Goal: Task Accomplishment & Management: Use online tool/utility

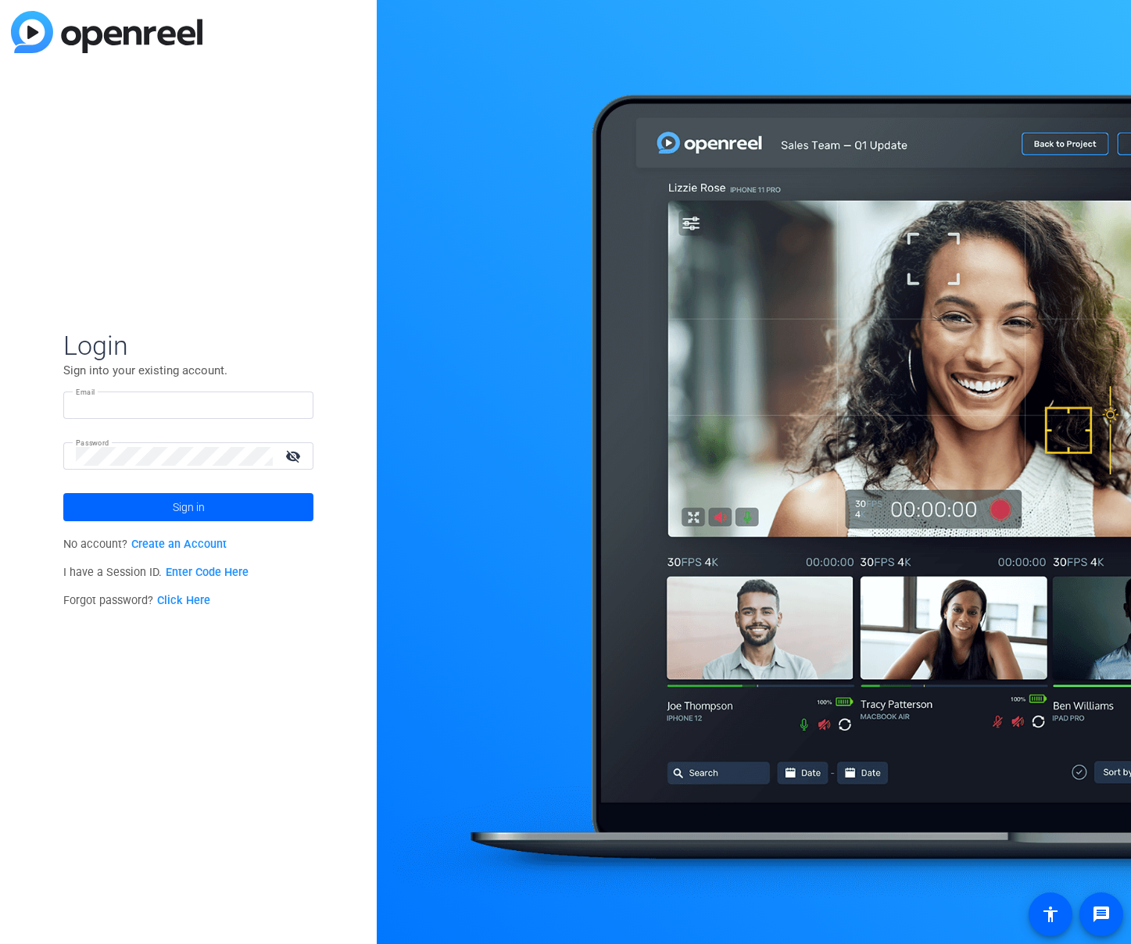
type input "[EMAIL_ADDRESS][DOMAIN_NAME]"
click at [181, 511] on span "Sign in" at bounding box center [189, 507] width 32 height 39
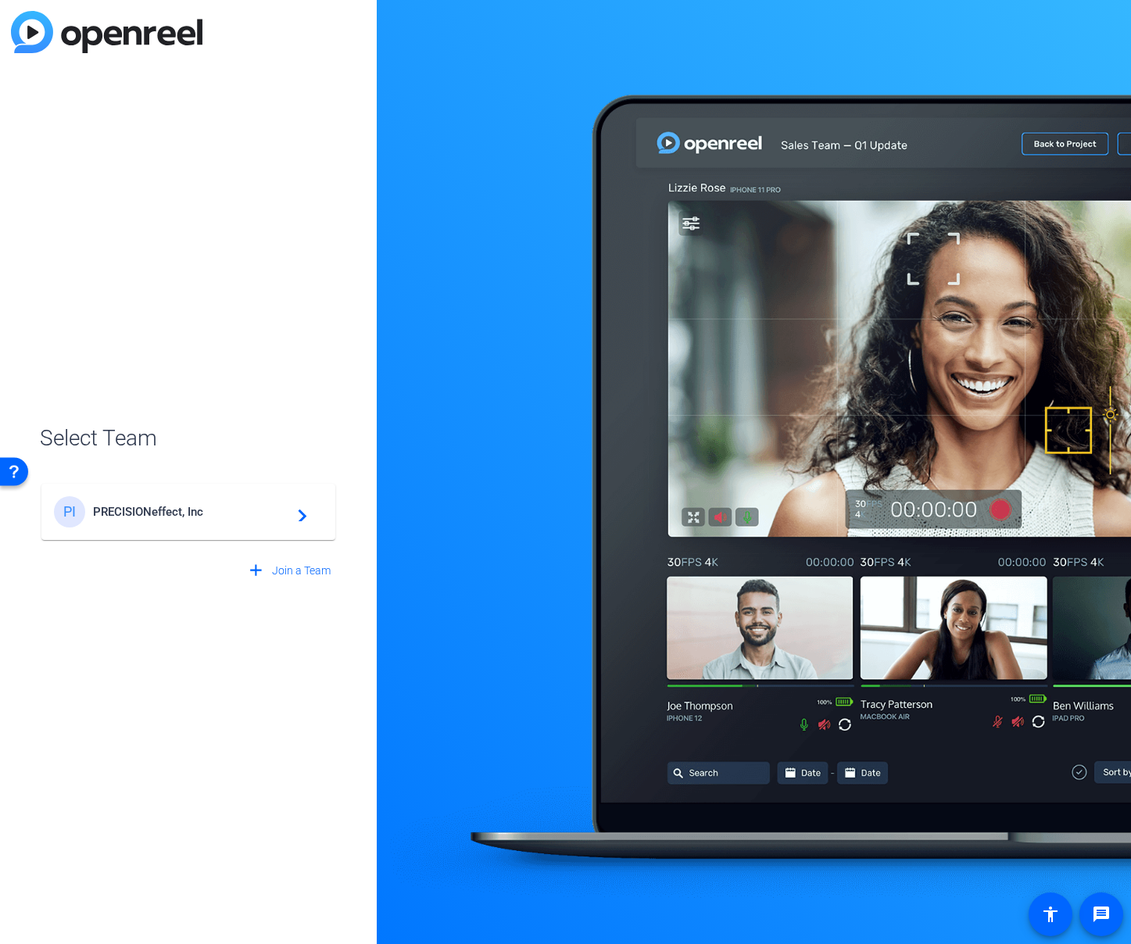
click at [187, 511] on span "PRECISIONeffect, Inc" at bounding box center [190, 512] width 195 height 14
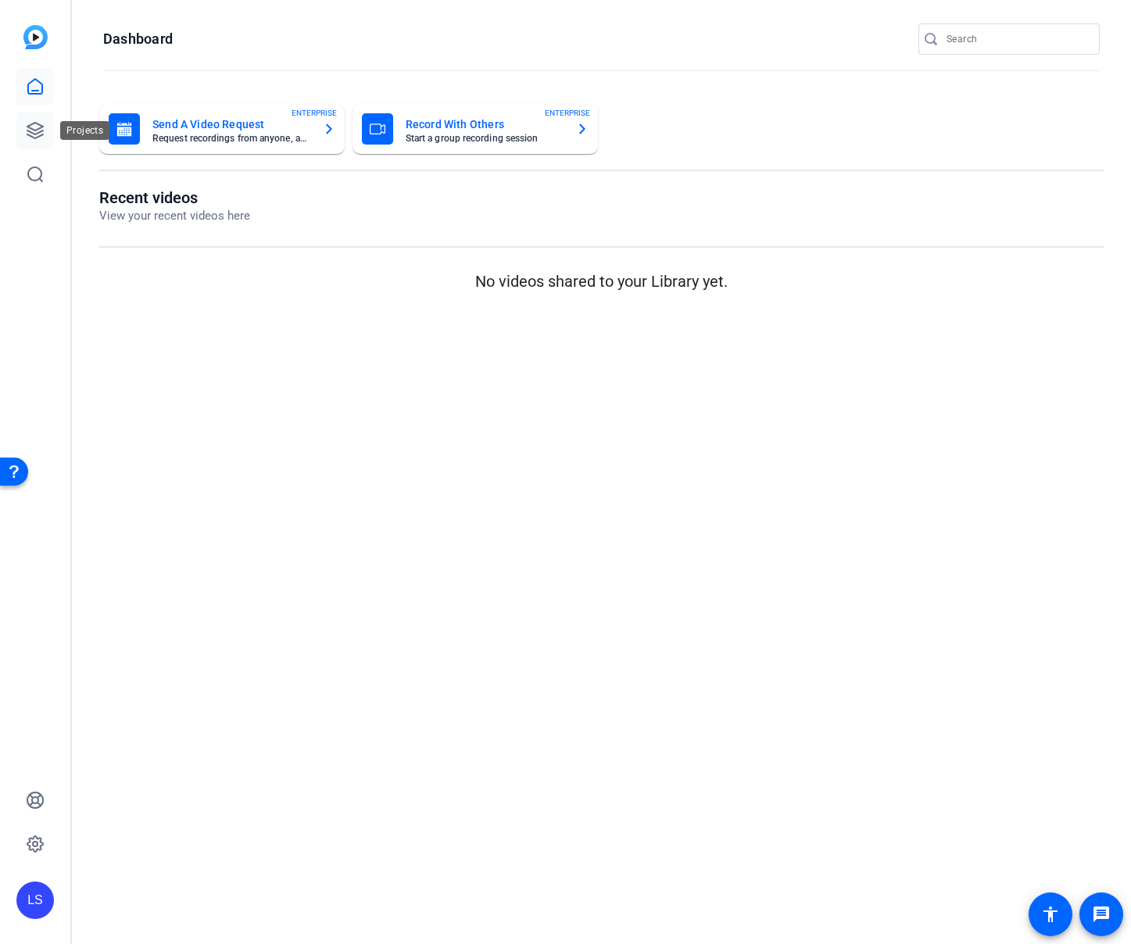
click at [38, 131] on icon at bounding box center [35, 130] width 19 height 19
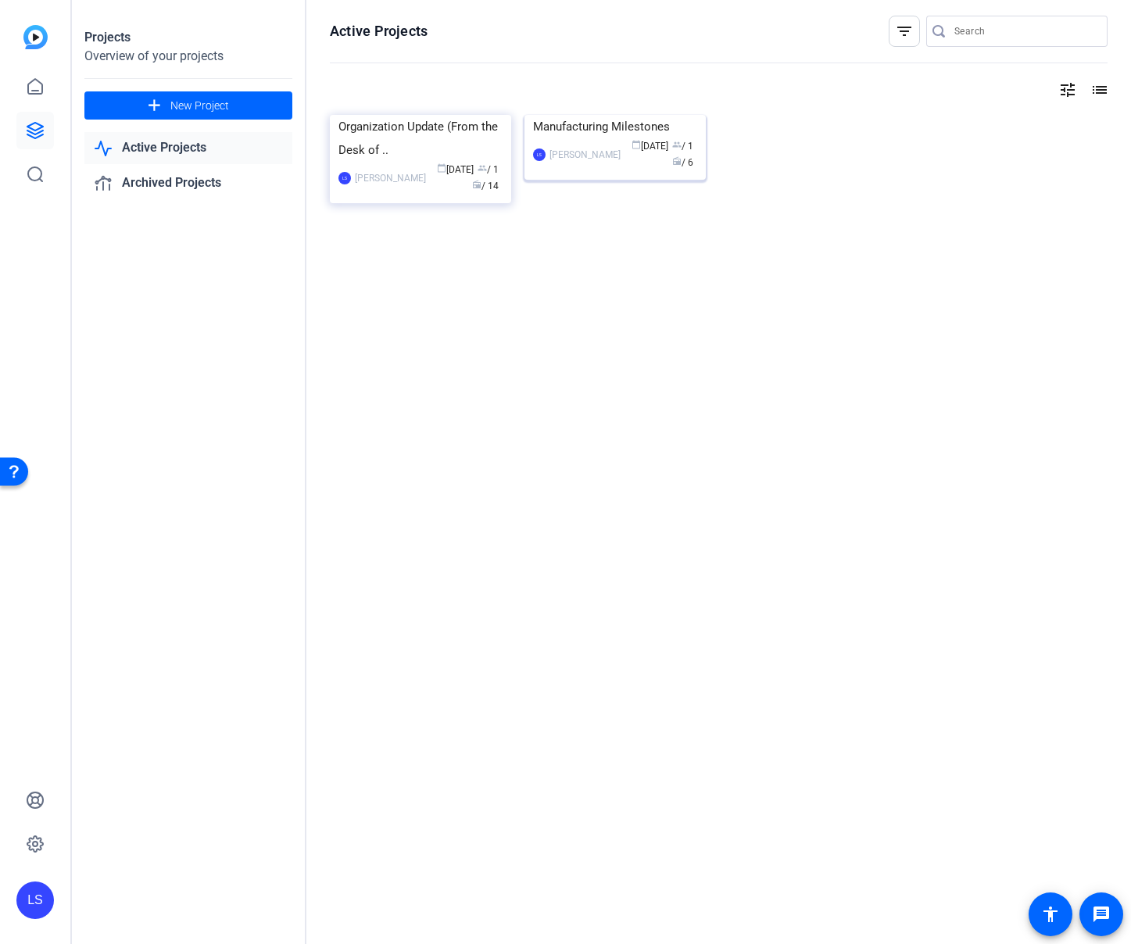
click at [597, 115] on img at bounding box center [615, 115] width 181 height 0
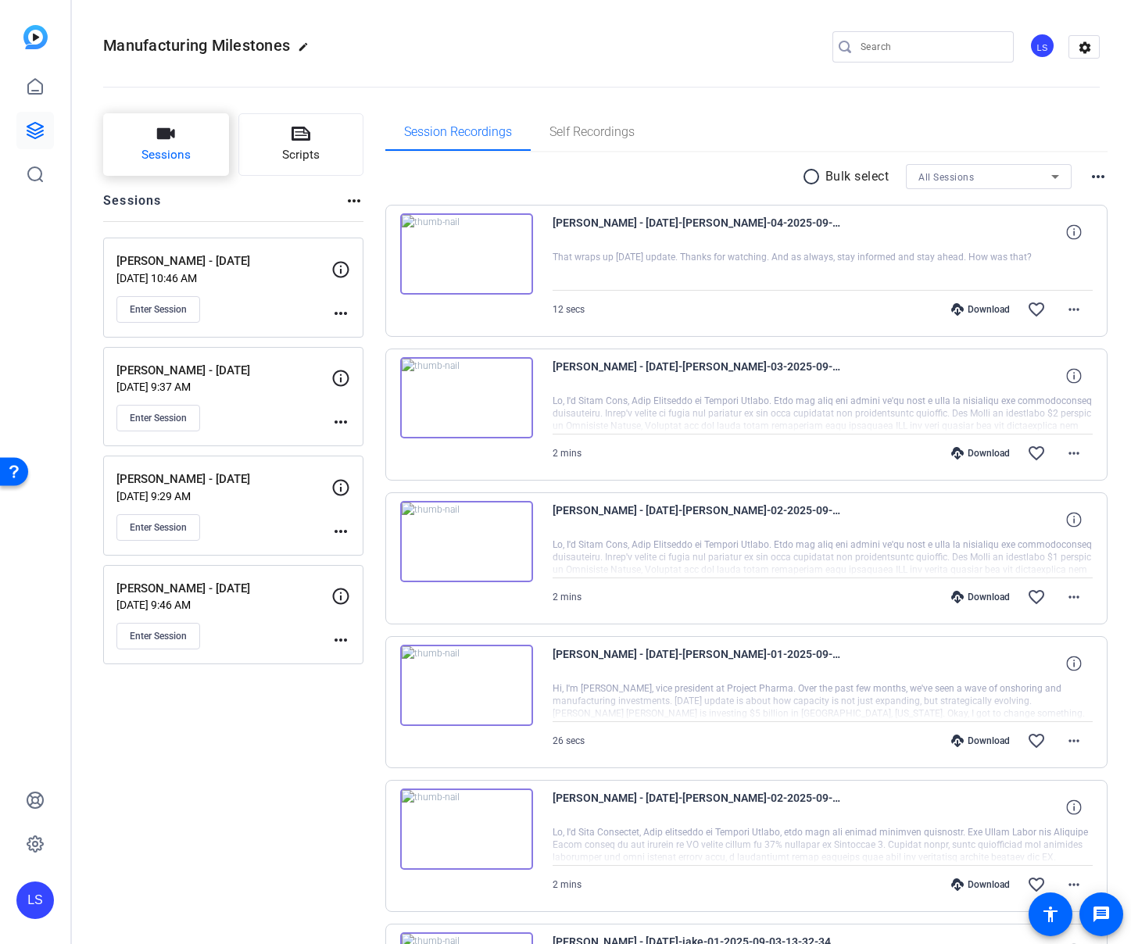
click at [174, 138] on icon "button" at bounding box center [166, 133] width 18 height 11
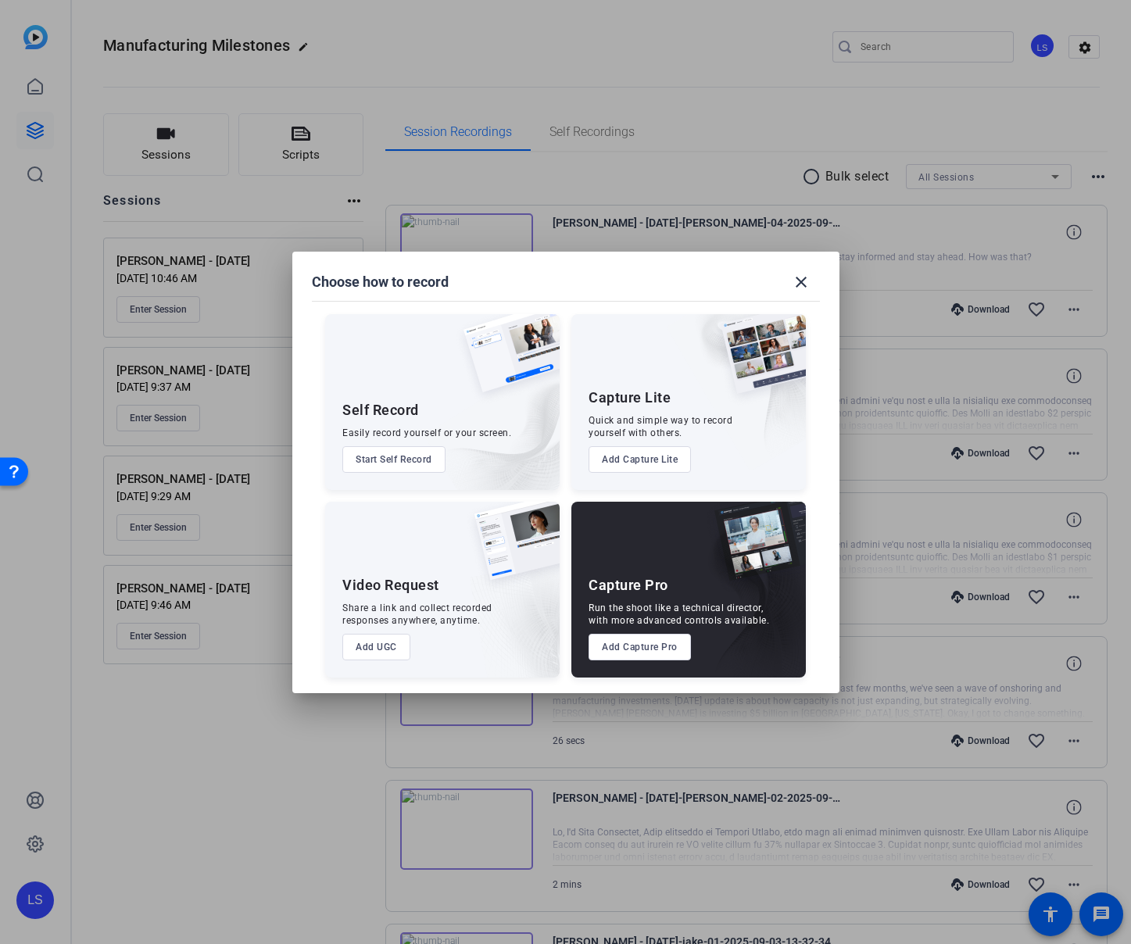
click at [646, 648] on button "Add Capture Pro" at bounding box center [640, 647] width 102 height 27
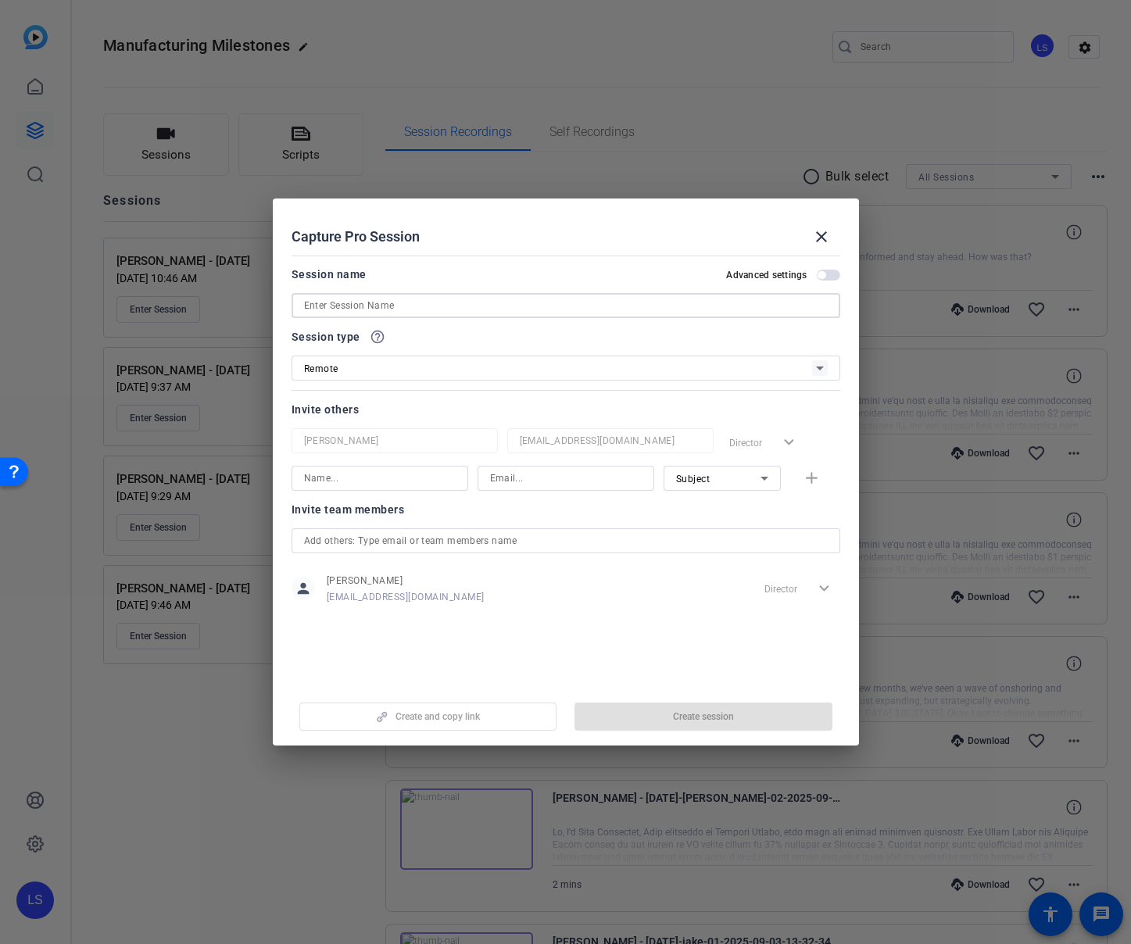
click at [368, 305] on input at bounding box center [566, 305] width 524 height 19
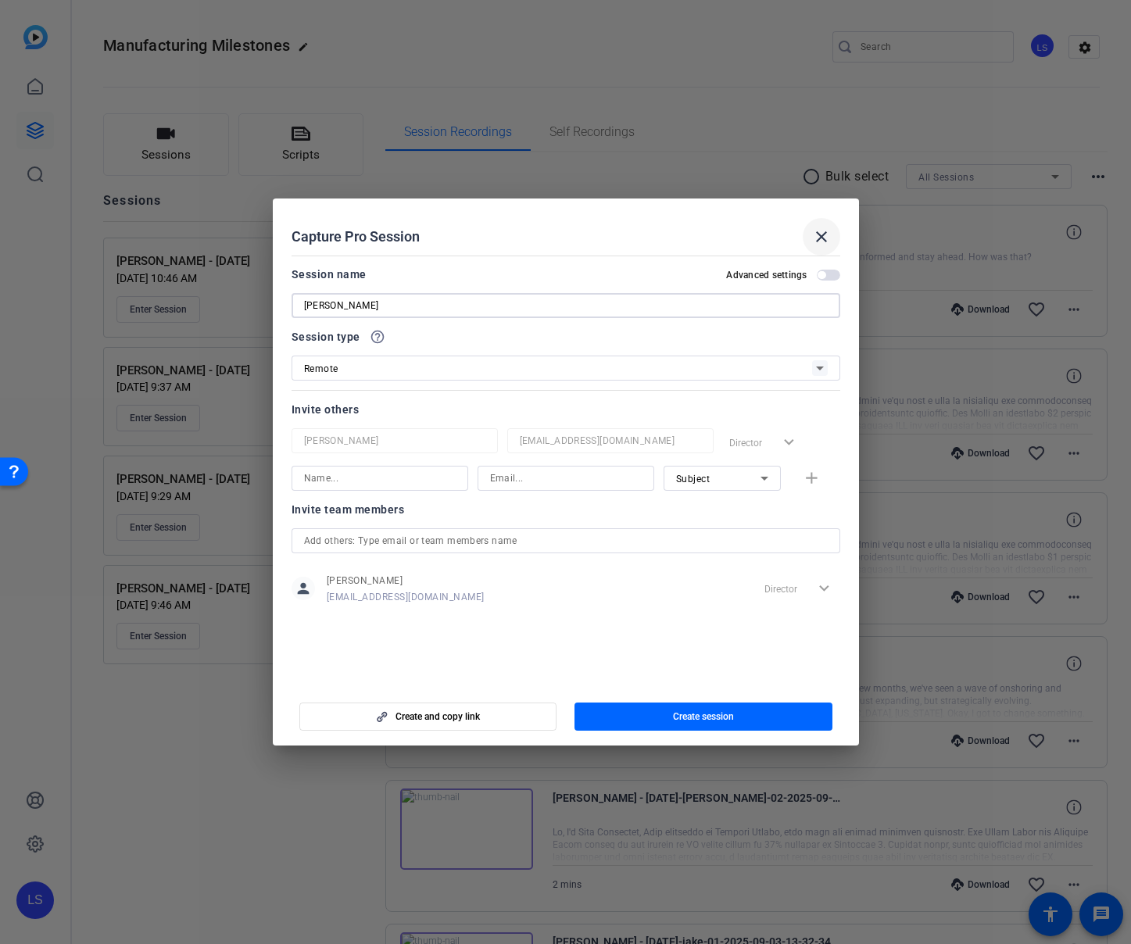
type input "[PERSON_NAME]"
click at [815, 238] on mat-icon "close" at bounding box center [821, 237] width 19 height 19
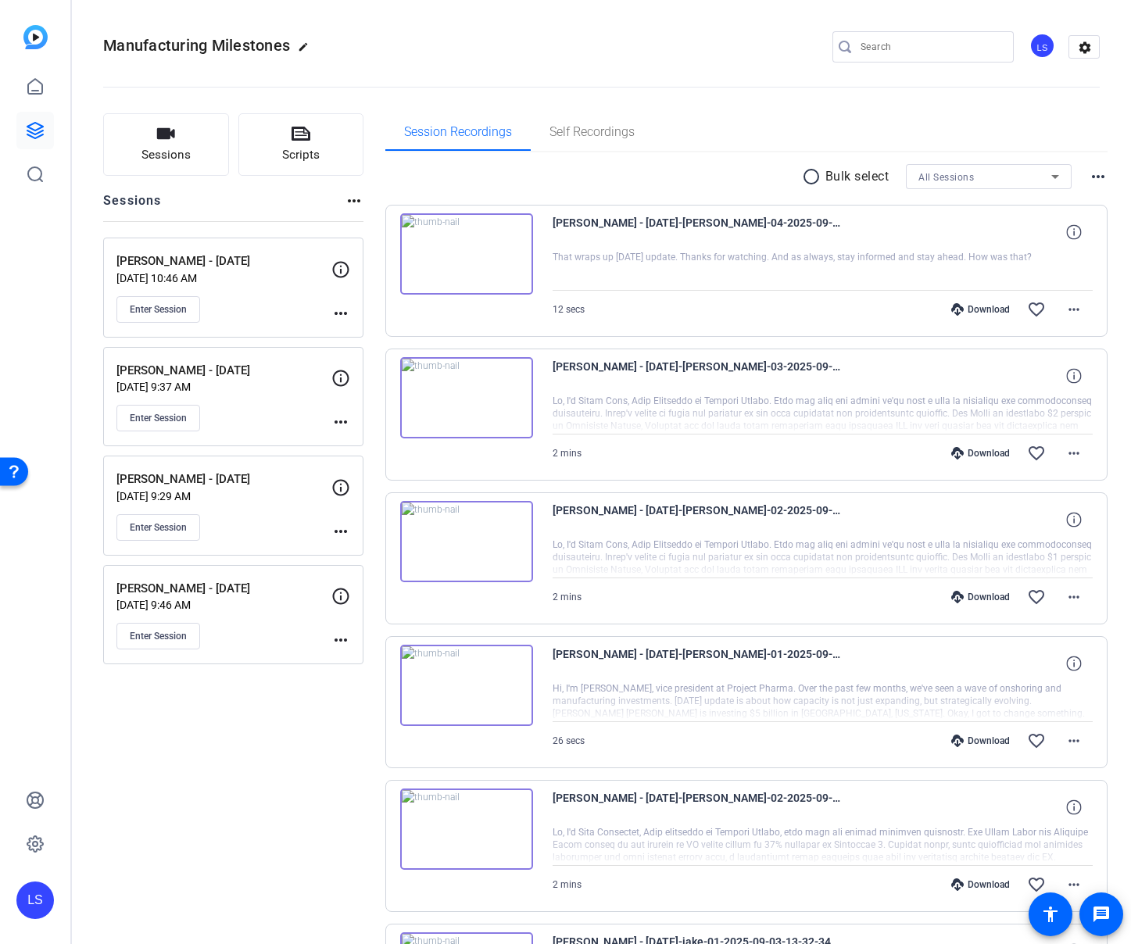
click at [341, 310] on mat-icon "more_horiz" at bounding box center [341, 313] width 19 height 19
click at [366, 339] on span "Edit Session" at bounding box center [379, 336] width 71 height 19
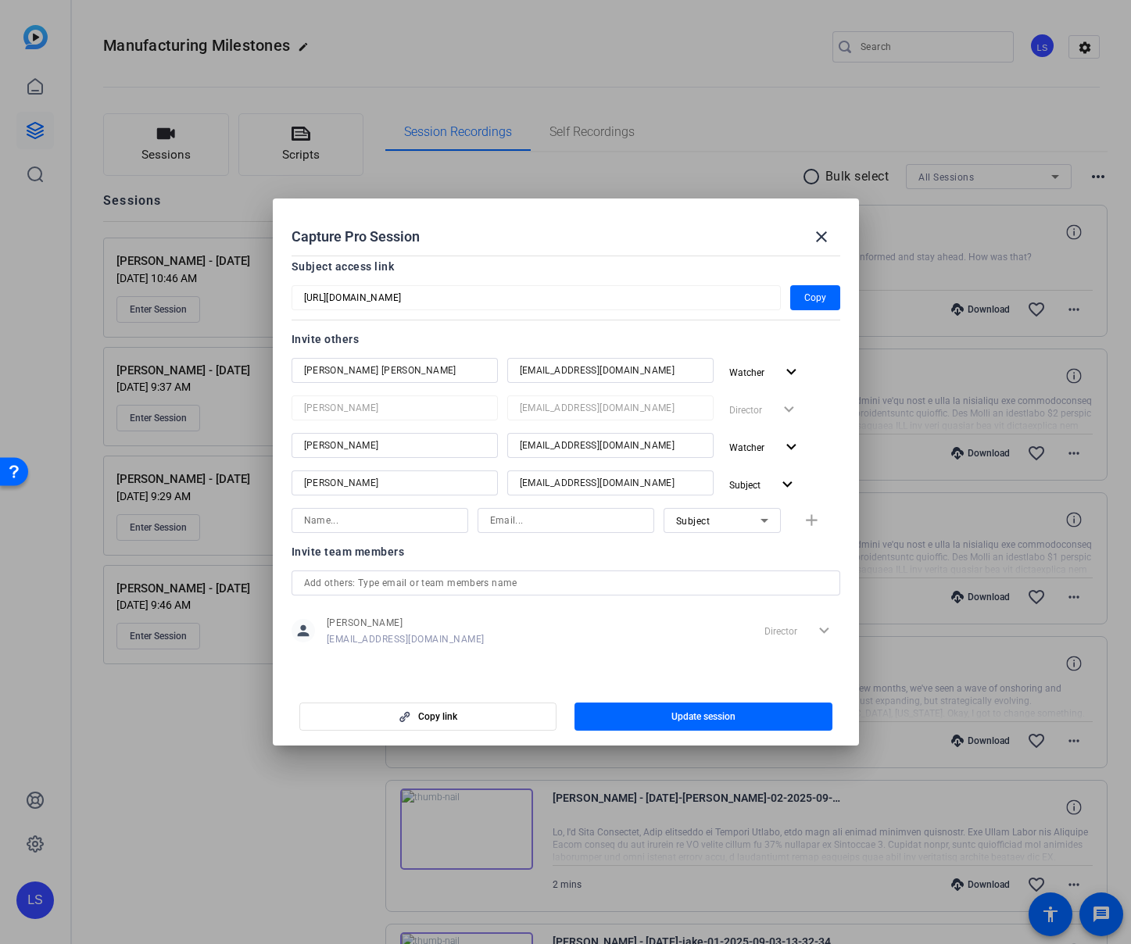
scroll to position [40, 0]
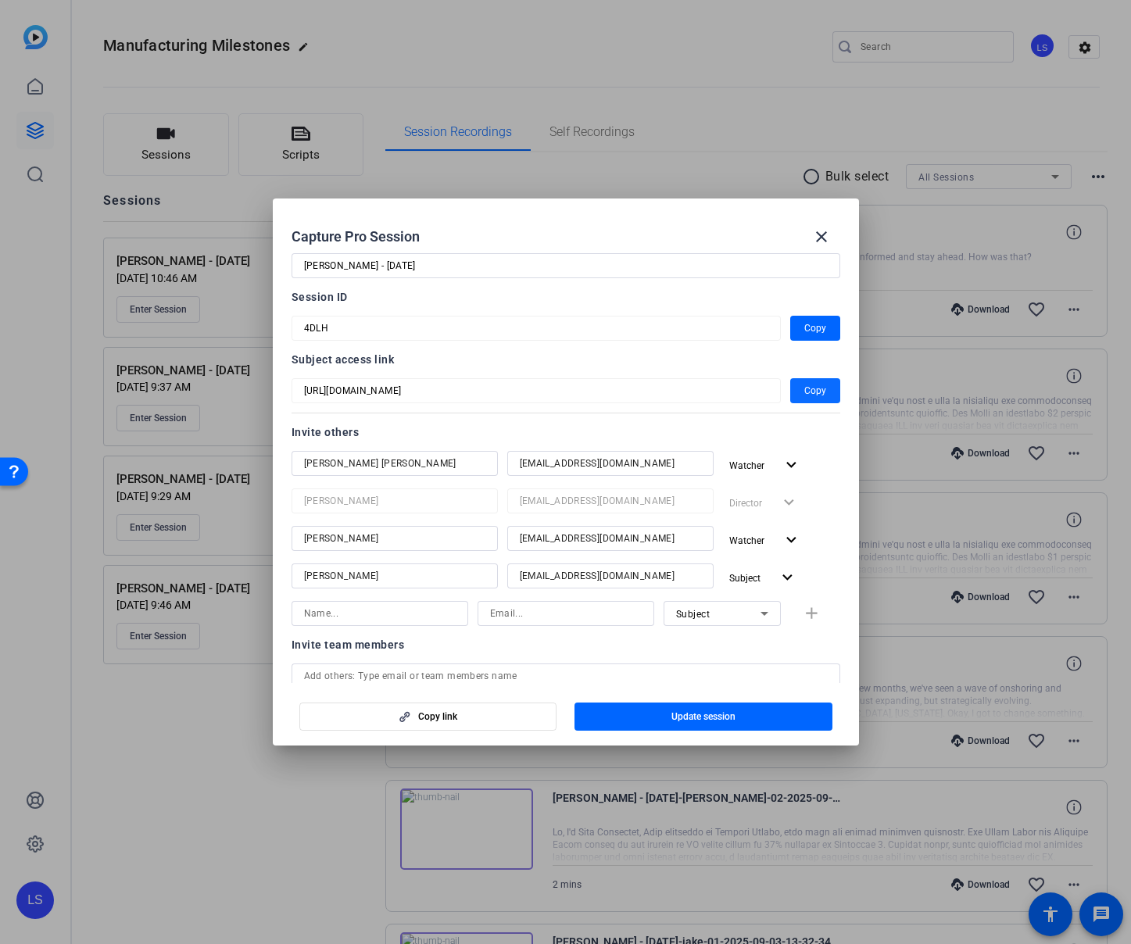
click at [808, 392] on span "Copy" at bounding box center [816, 391] width 22 height 19
click at [825, 386] on span "Copy" at bounding box center [816, 391] width 22 height 19
click at [289, 326] on mat-dialog-content "Session name Advanced settings [PERSON_NAME] - [DATE] Session ID 4DLH Copy Subj…" at bounding box center [566, 466] width 586 height 434
drag, startPoint x: 819, startPoint y: 235, endPoint x: 765, endPoint y: 214, distance: 58.7
click at [819, 235] on mat-icon "close" at bounding box center [821, 237] width 19 height 19
